Goal: Task Accomplishment & Management: Manage account settings

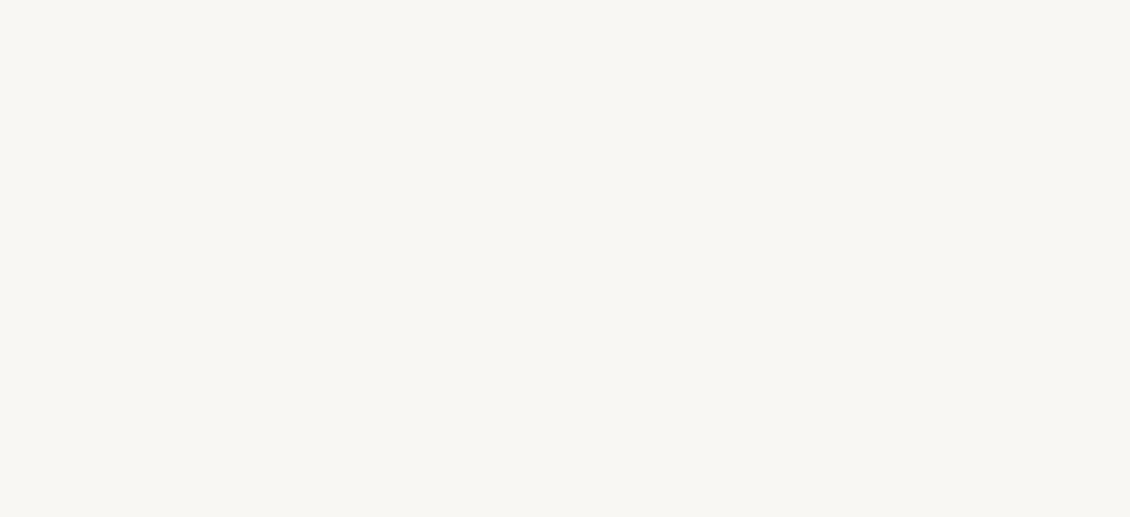
select select "AR"
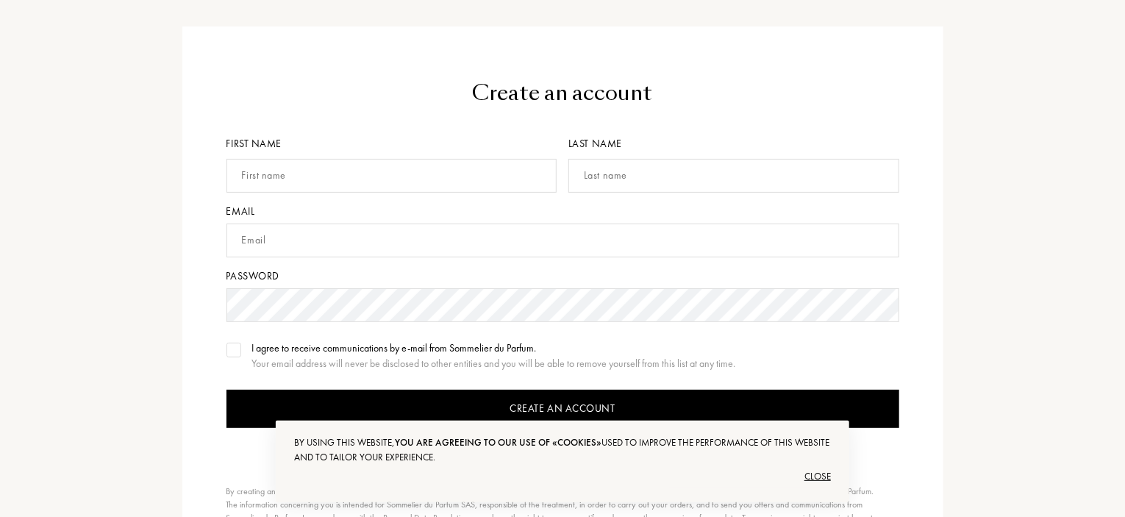
scroll to position [147, 0]
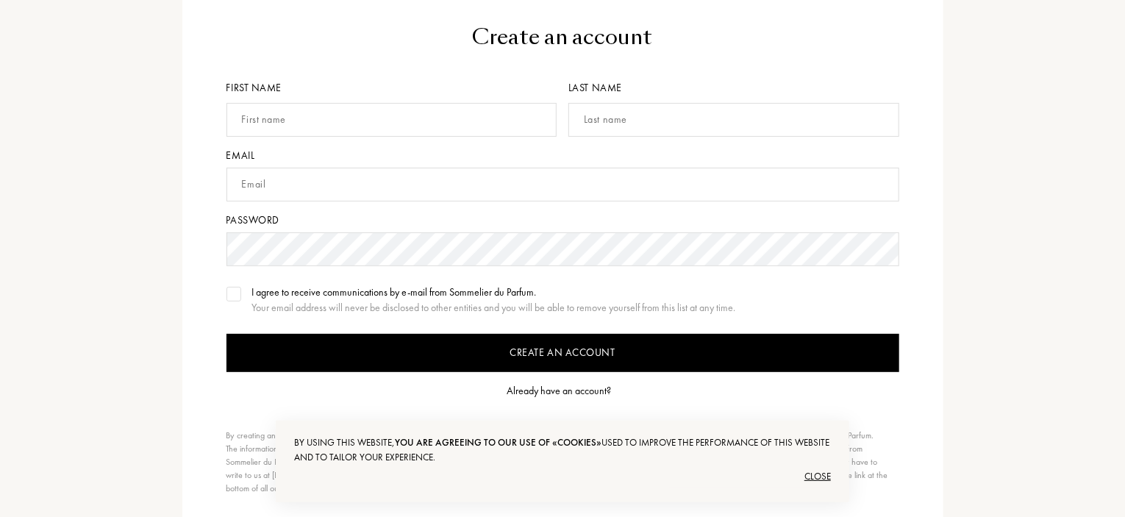
click at [324, 111] on input "text" at bounding box center [392, 120] width 331 height 34
type input "SDFE"
click at [619, 111] on input "text" at bounding box center [734, 120] width 331 height 34
type input "SDFE"
click at [388, 185] on input "text" at bounding box center [563, 185] width 673 height 34
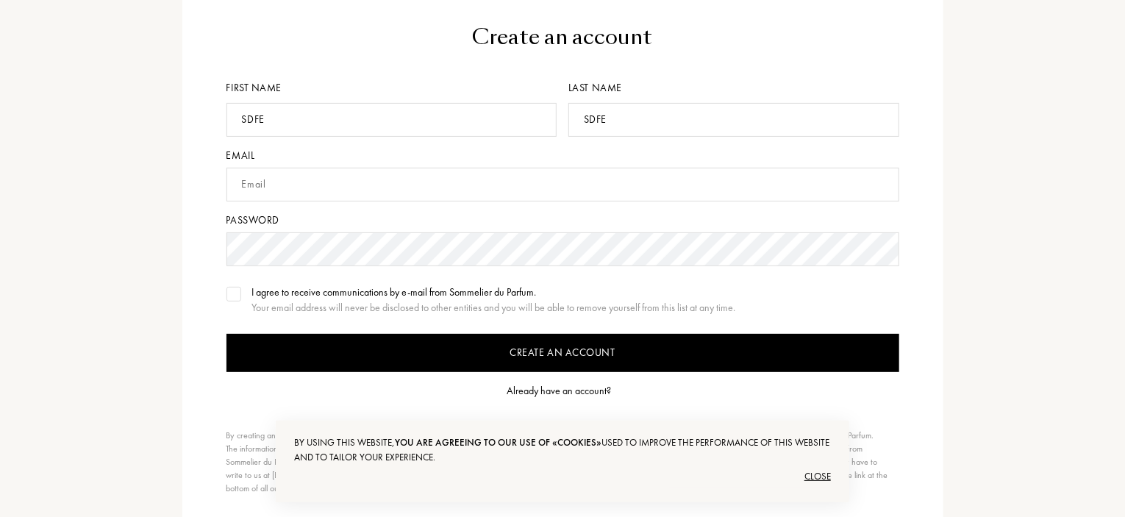
type input "9fw4eqlyrm@cmhvzylmfc.com"
click at [238, 293] on img at bounding box center [234, 294] width 10 height 7
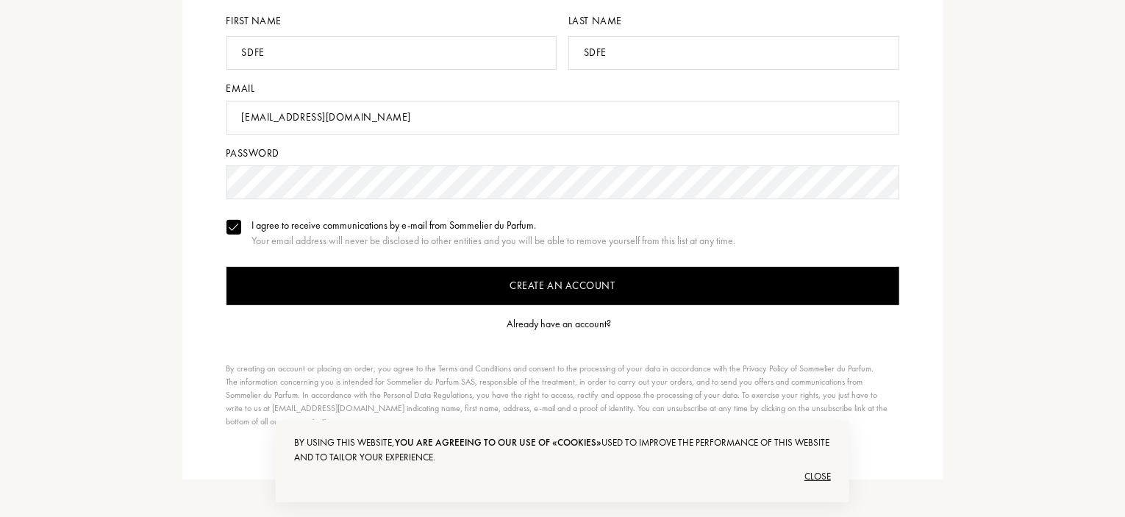
scroll to position [294, 0]
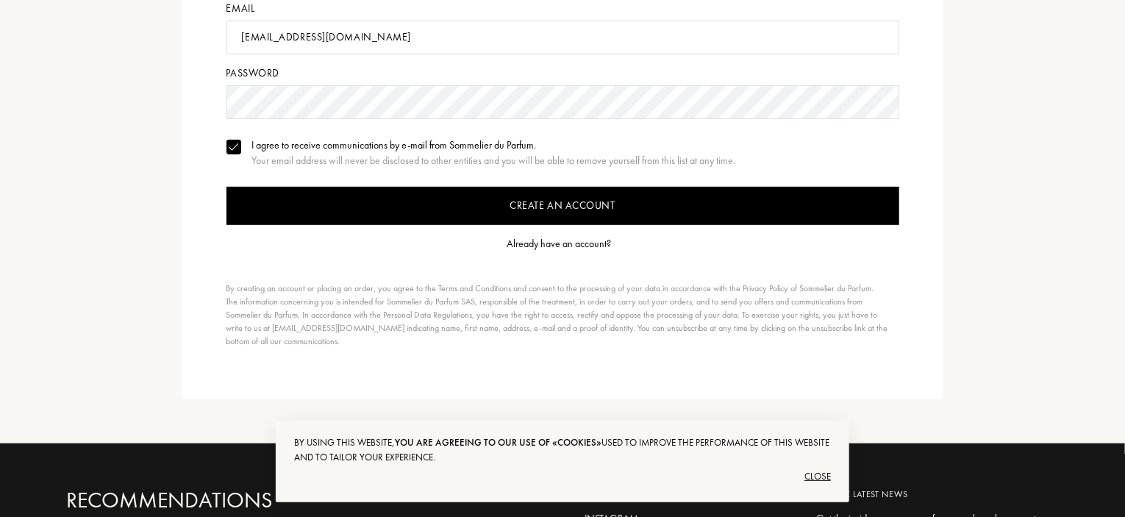
click at [620, 208] on input "Create an account" at bounding box center [563, 206] width 673 height 38
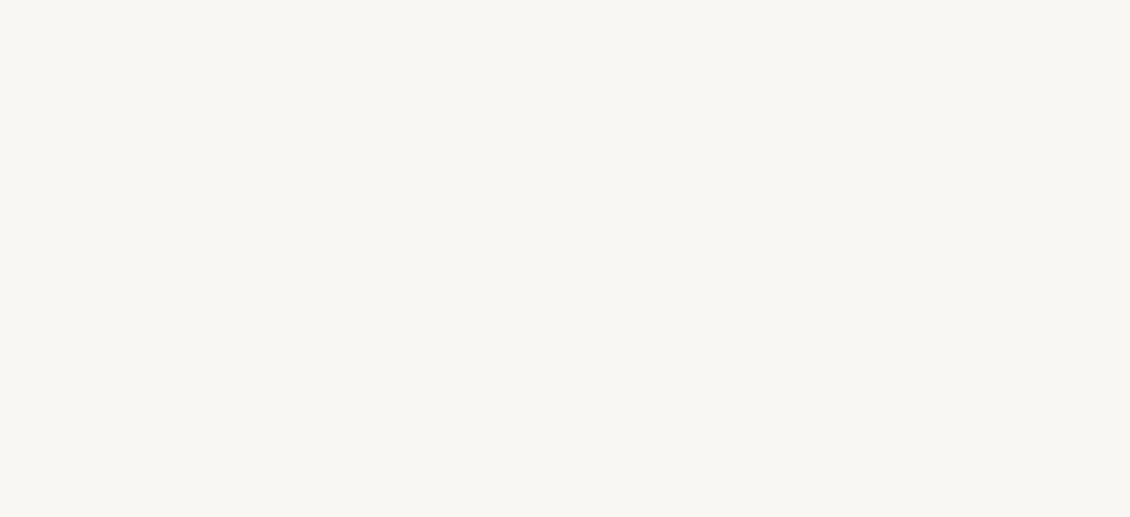
select select "AR"
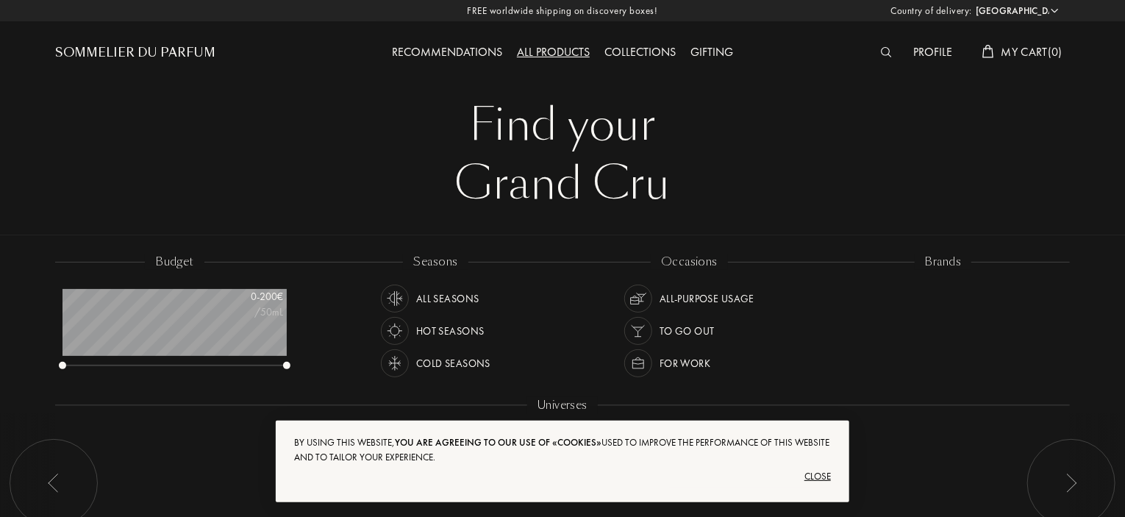
scroll to position [74, 224]
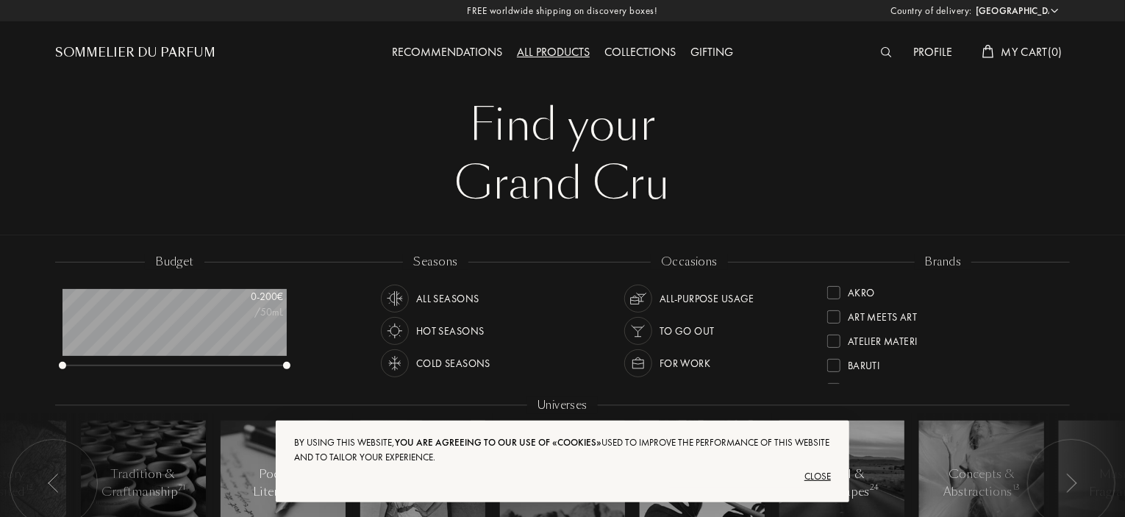
click at [816, 182] on div "Grand Cru" at bounding box center [562, 183] width 993 height 59
click at [1044, 132] on div "Find your" at bounding box center [562, 125] width 993 height 59
click at [1017, 57] on span "My Cart ( 0 )" at bounding box center [1032, 51] width 61 height 15
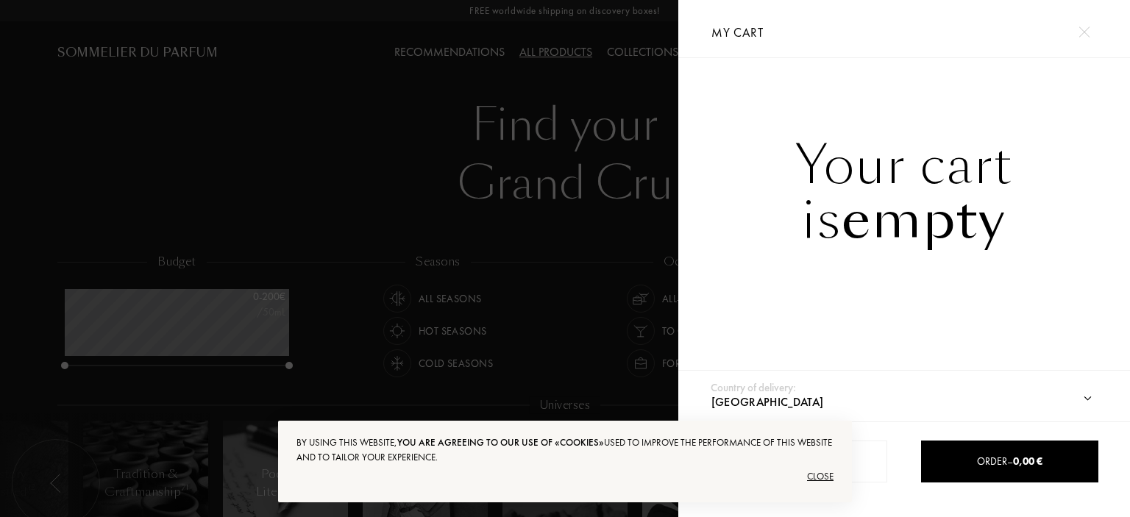
click at [530, 136] on div at bounding box center [339, 258] width 678 height 517
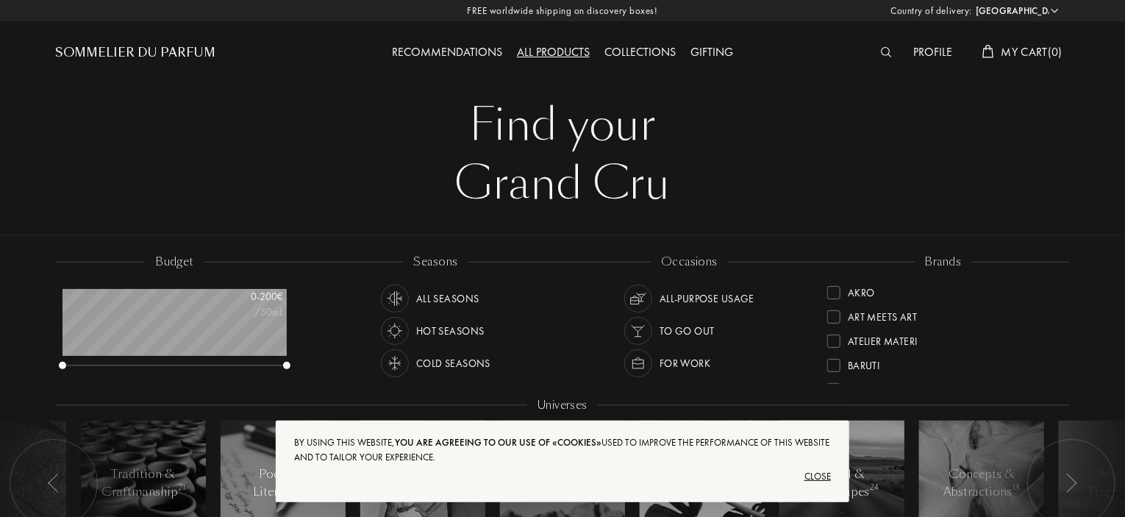
click at [941, 49] on div "Profile" at bounding box center [934, 52] width 54 height 19
